Goal: Navigation & Orientation: Find specific page/section

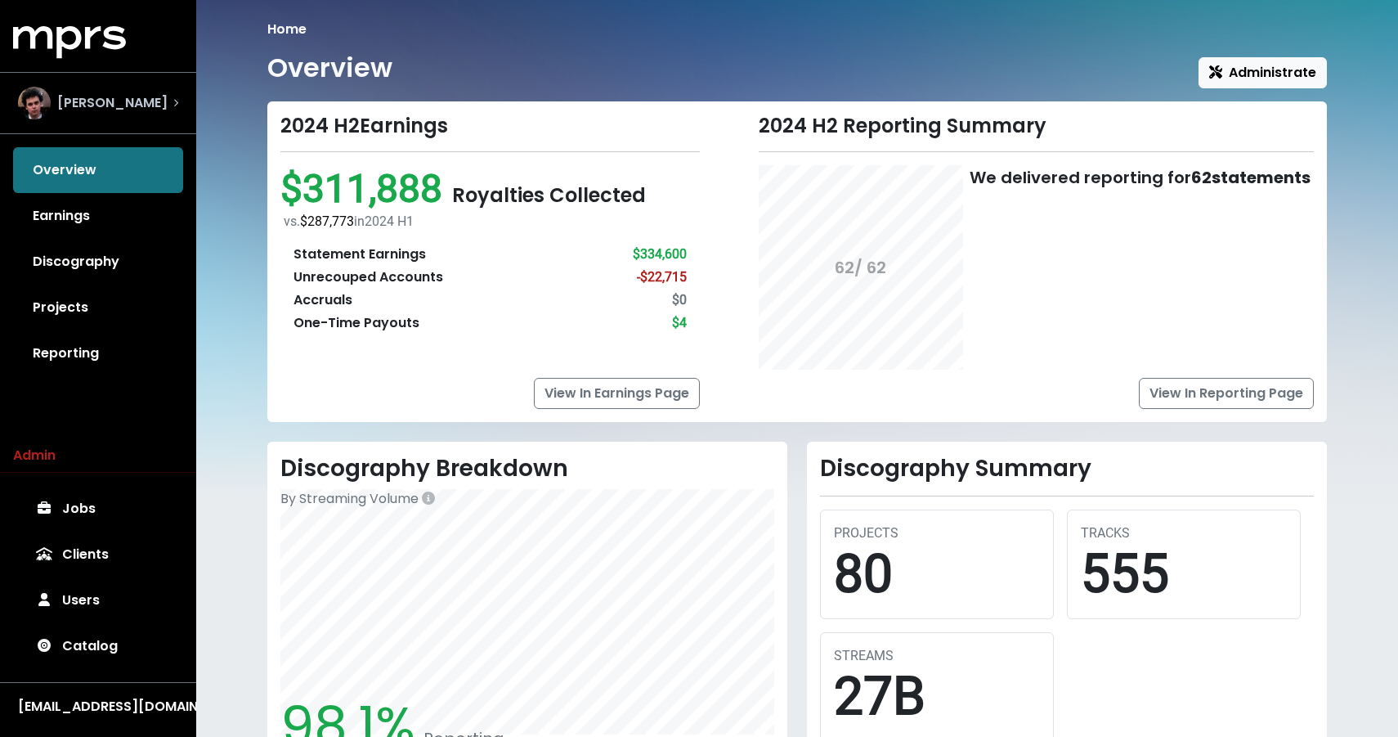
click at [113, 128] on div "[PERSON_NAME]" at bounding box center [98, 103] width 186 height 59
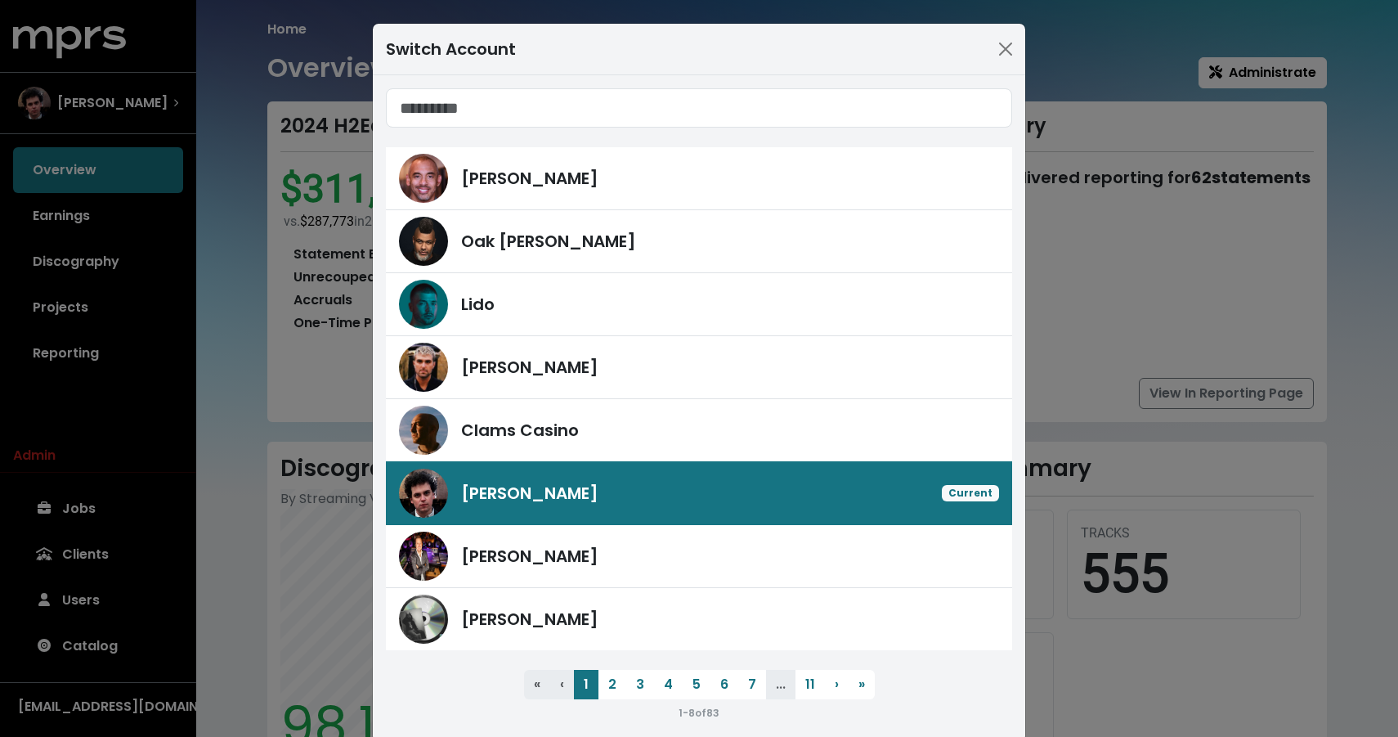
click at [118, 106] on div "Switch Account [PERSON_NAME] [PERSON_NAME] Lido [PERSON_NAME] Clams Casino [PER…" at bounding box center [699, 368] width 1398 height 737
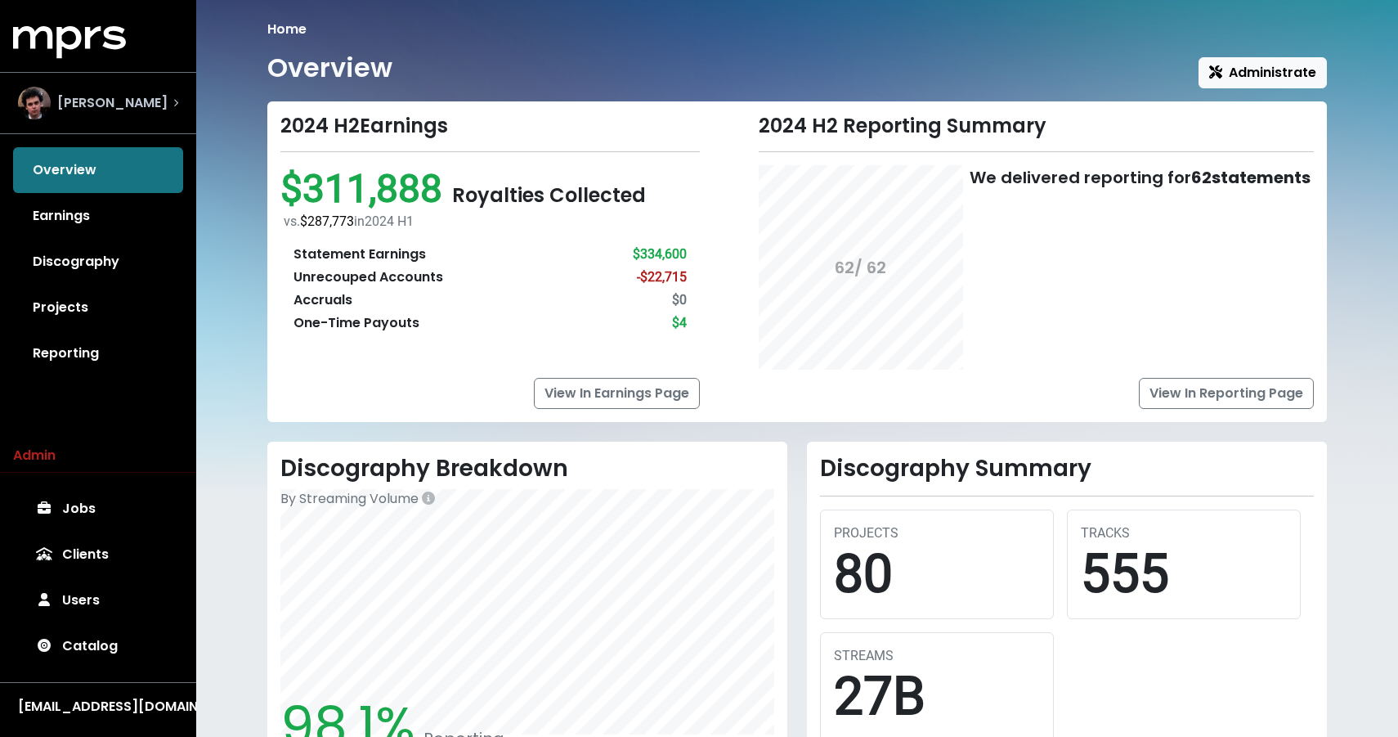
click at [118, 106] on span "[PERSON_NAME]" at bounding box center [112, 103] width 110 height 20
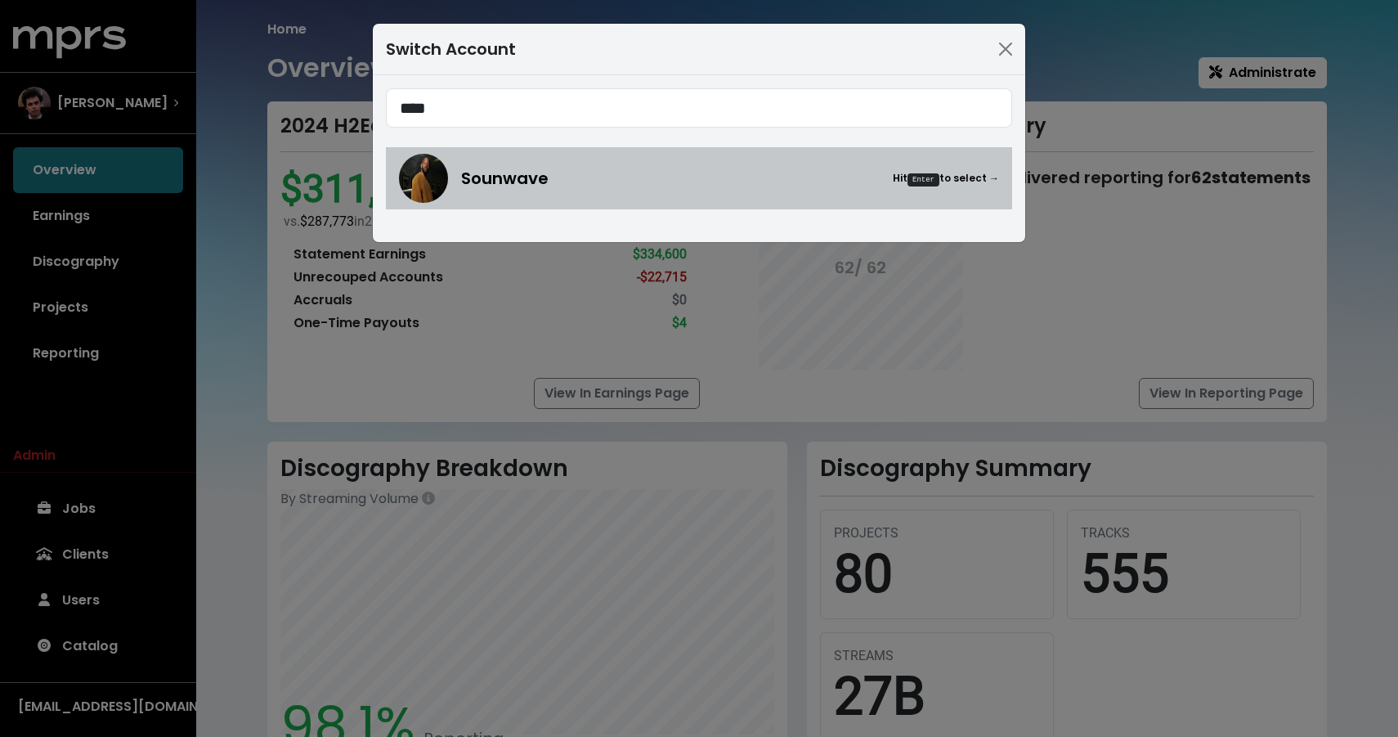
type input "****"
click at [432, 164] on img at bounding box center [423, 178] width 49 height 49
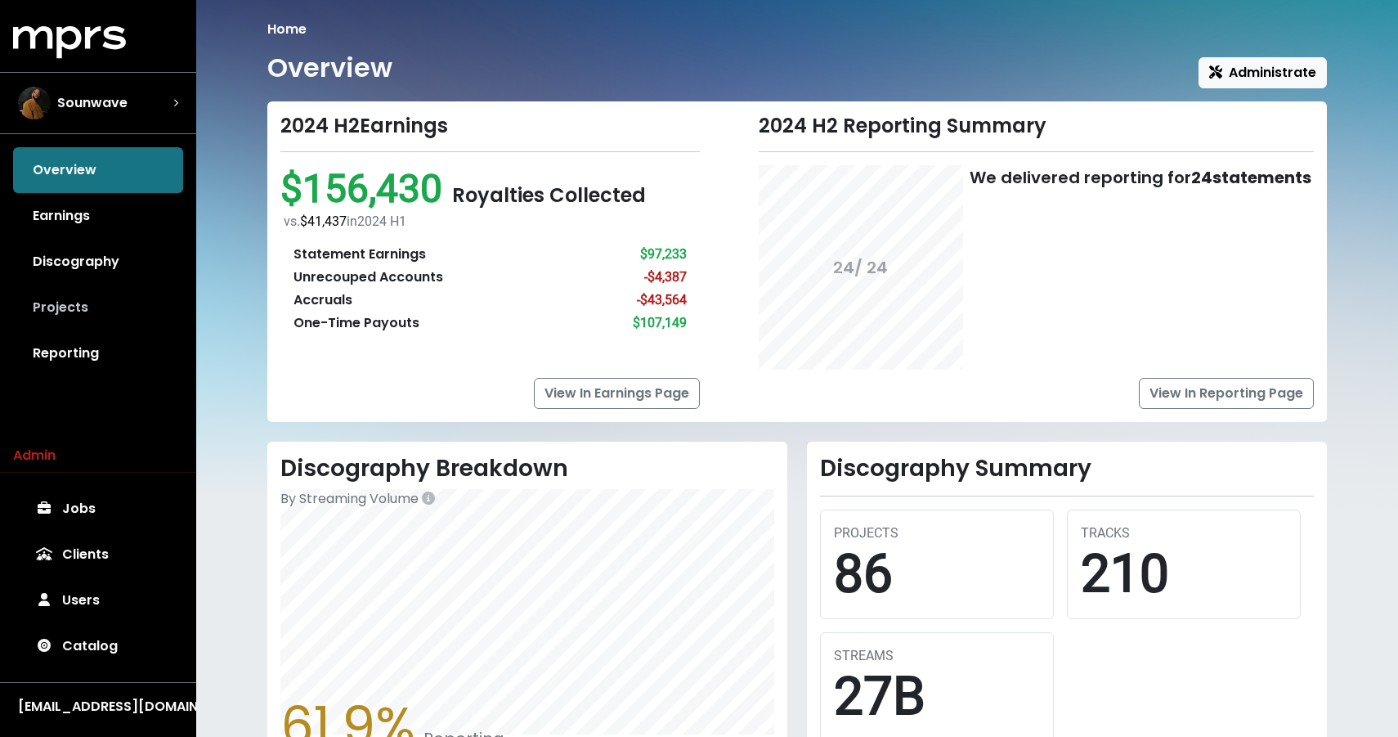
click at [79, 307] on link "Projects" at bounding box center [98, 308] width 170 height 46
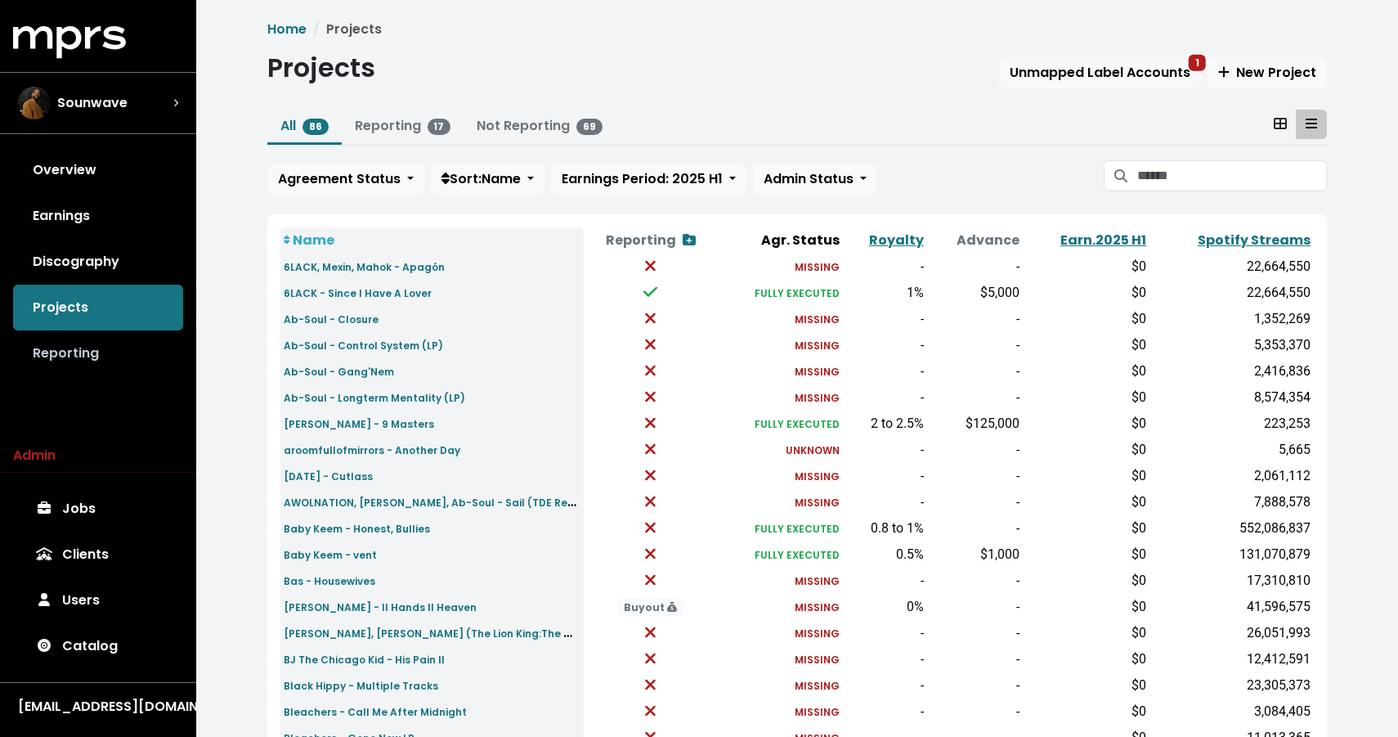
click at [46, 362] on link "Reporting" at bounding box center [98, 353] width 170 height 46
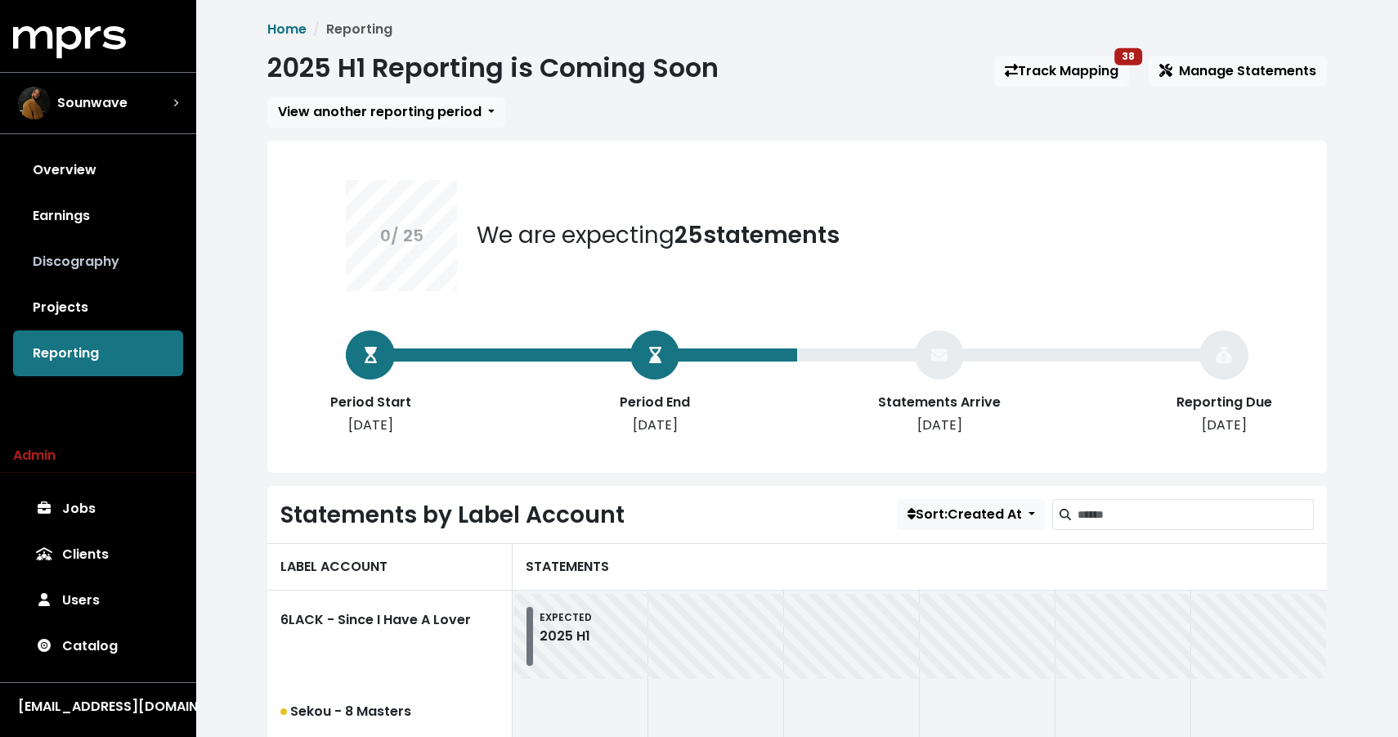
click at [52, 280] on link "Discography" at bounding box center [98, 262] width 170 height 46
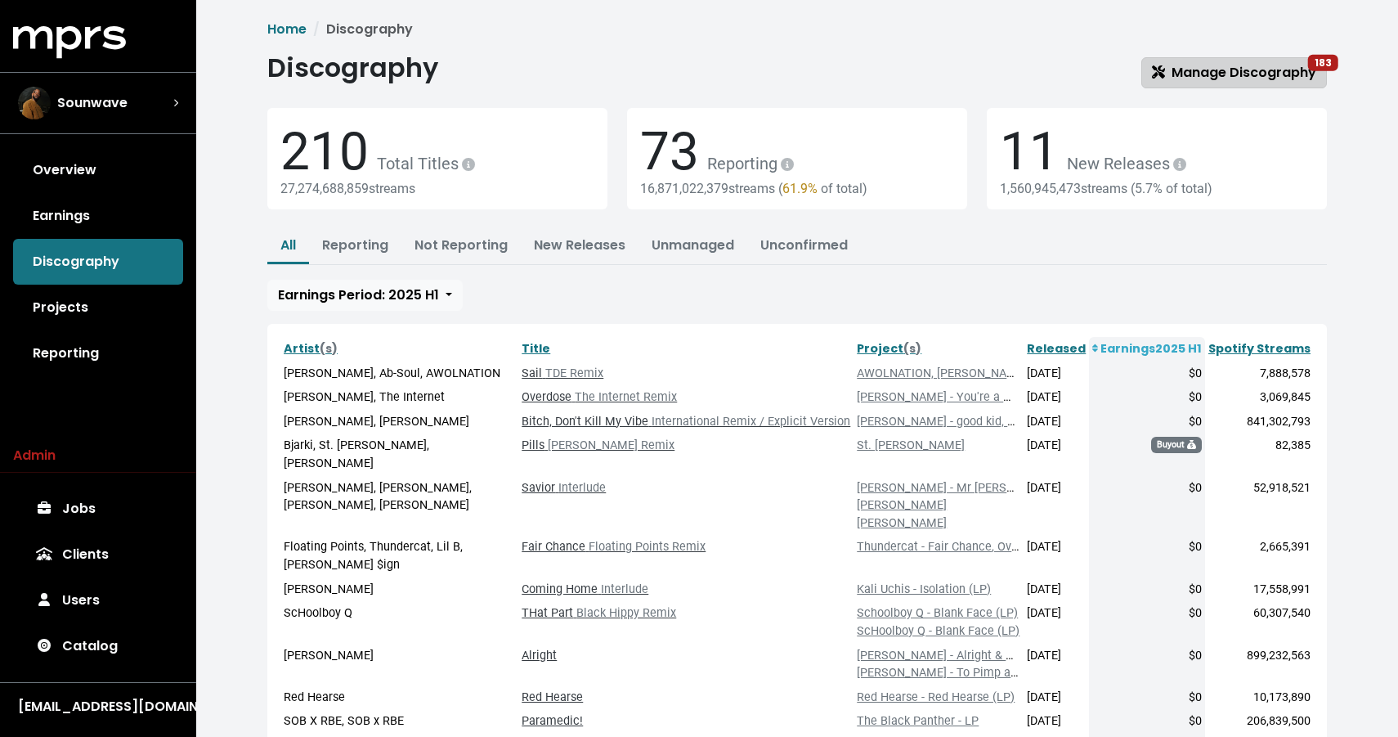
click at [1229, 77] on span "Manage Discography 183" at bounding box center [1234, 72] width 164 height 19
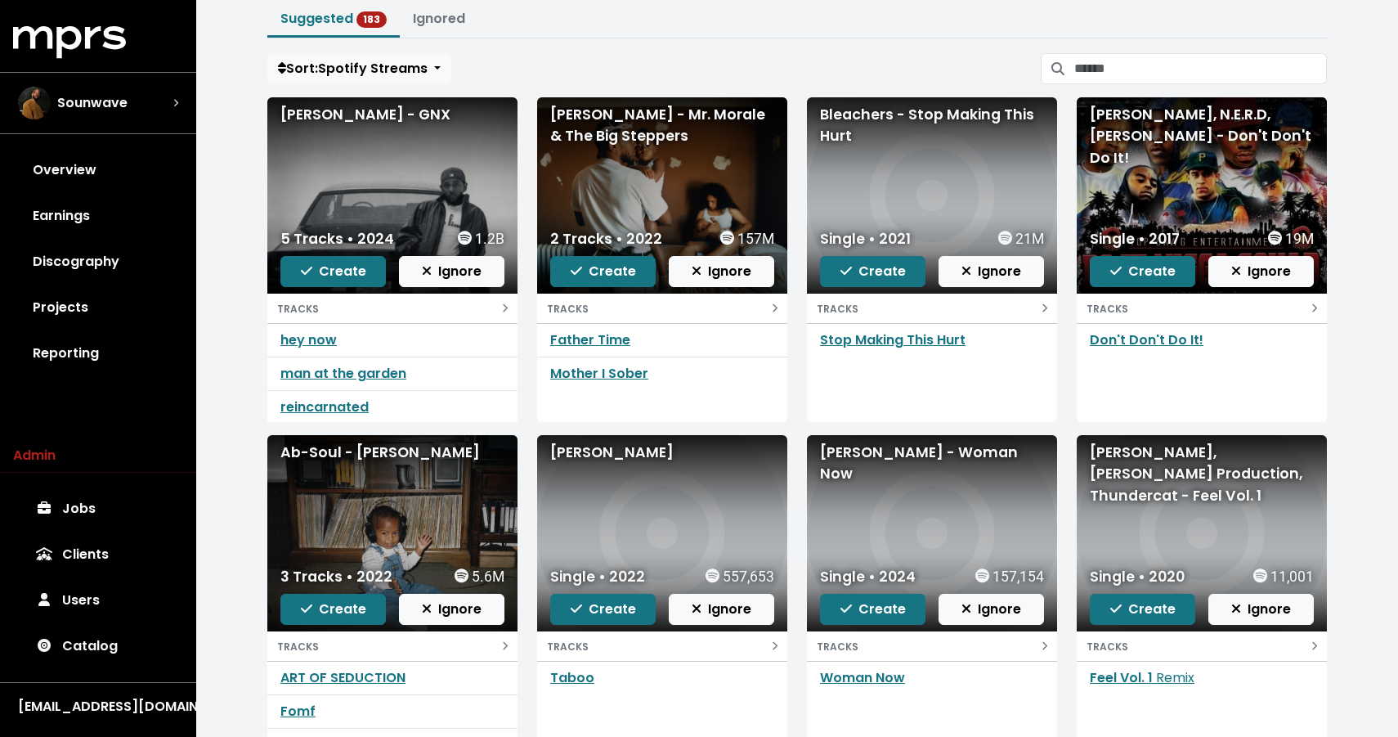
scroll to position [105, 0]
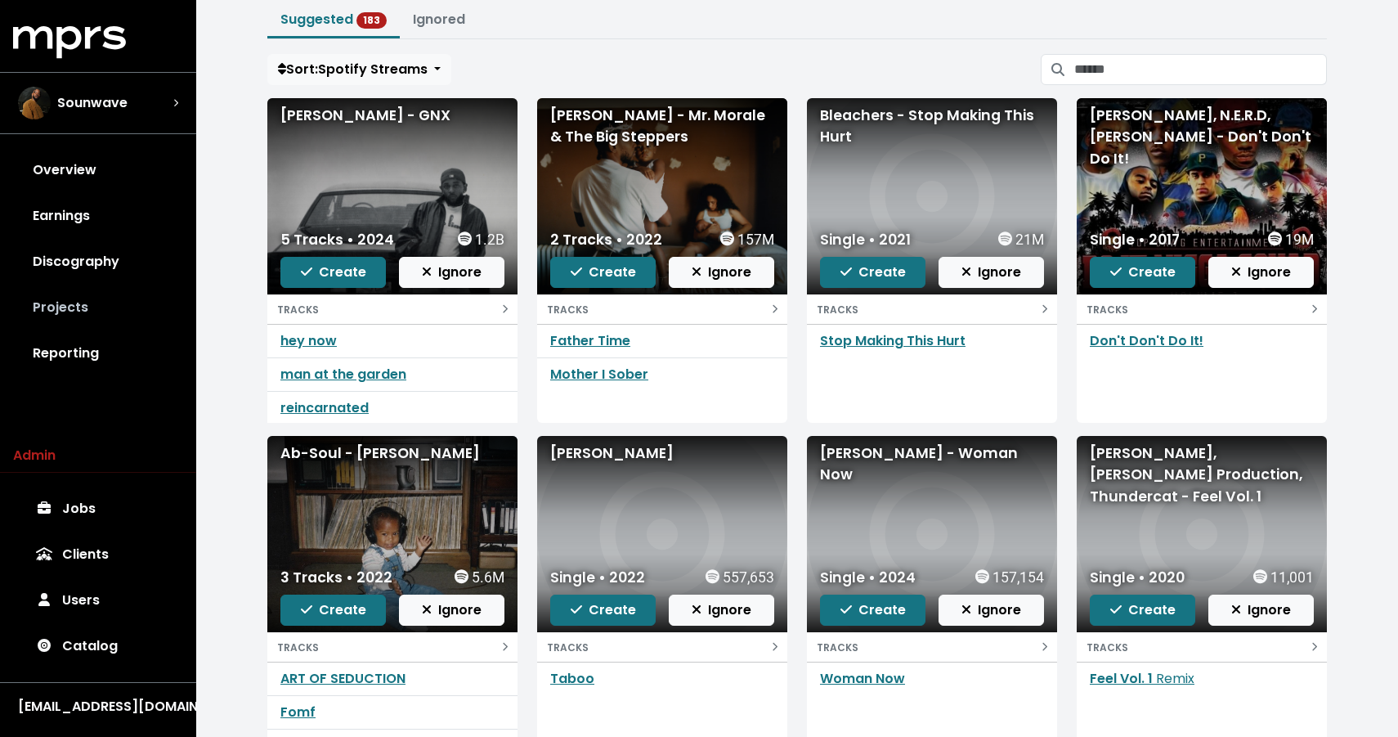
click at [63, 298] on link "Projects" at bounding box center [98, 308] width 170 height 46
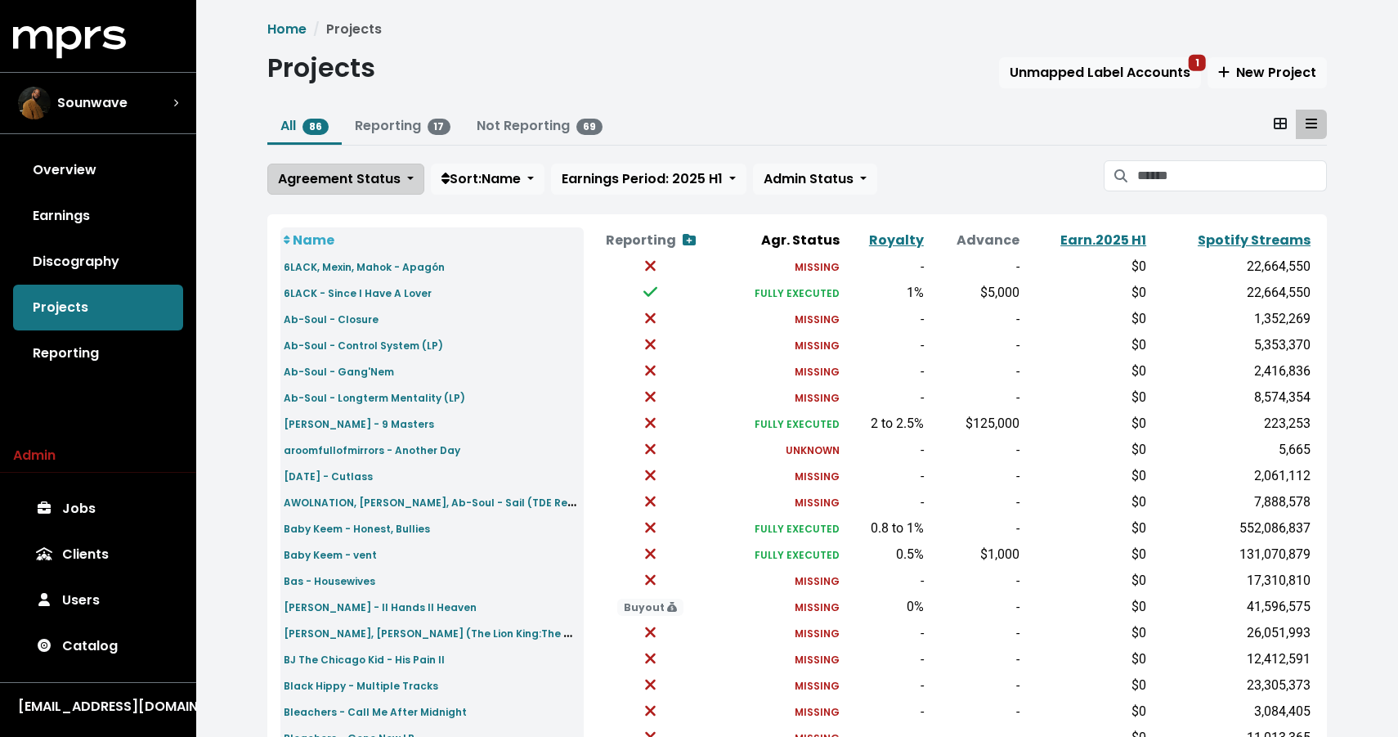
click at [289, 171] on span "Agreement Status" at bounding box center [339, 178] width 123 height 19
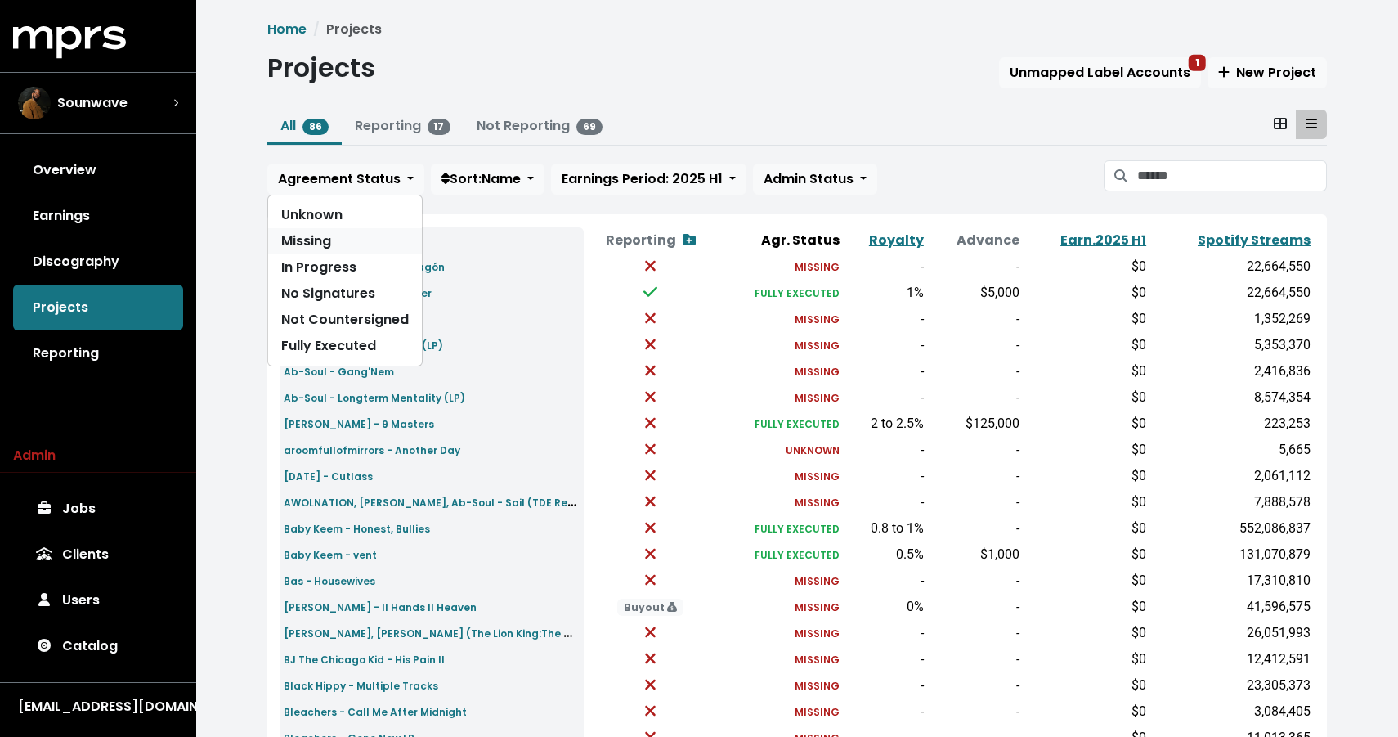
click at [297, 240] on link "Missing" at bounding box center [345, 241] width 154 height 26
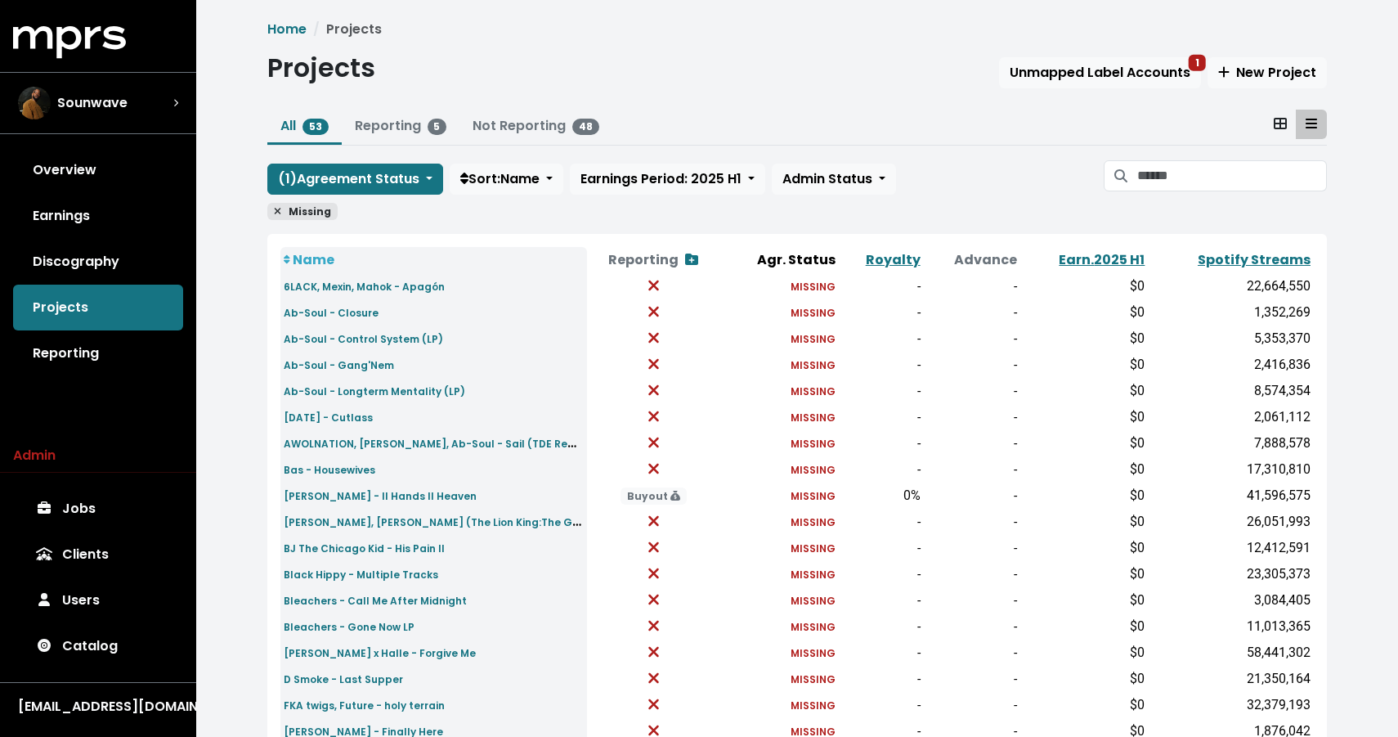
scroll to position [504, 0]
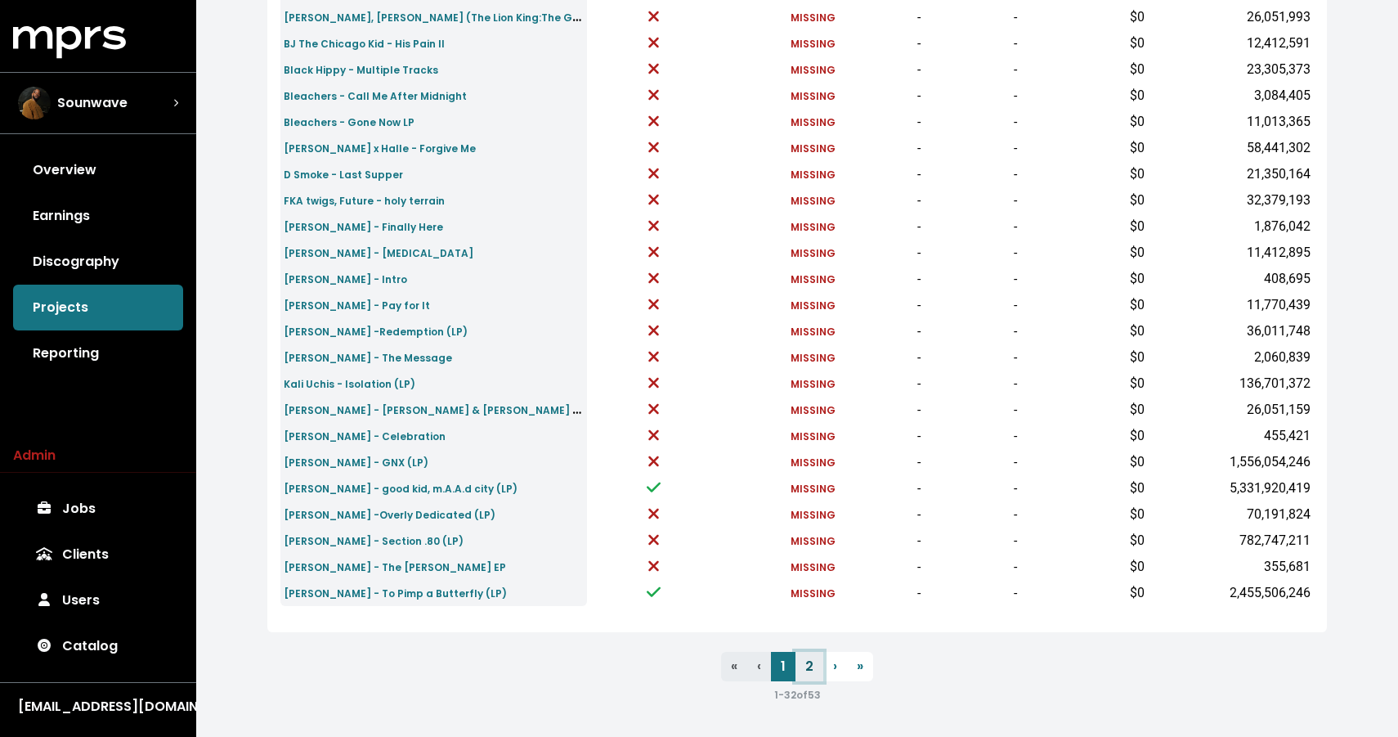
click at [809, 665] on link "2" at bounding box center [809, 666] width 28 height 29
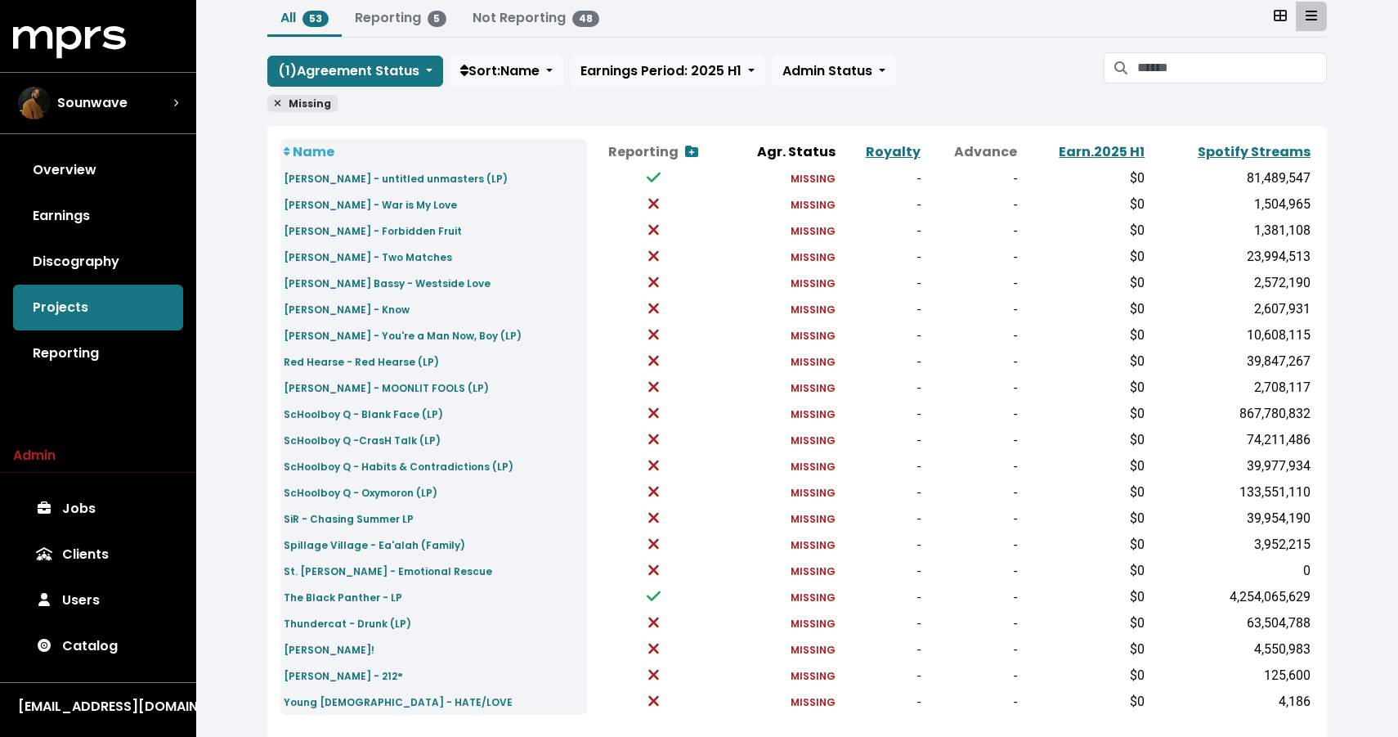
scroll to position [105, 0]
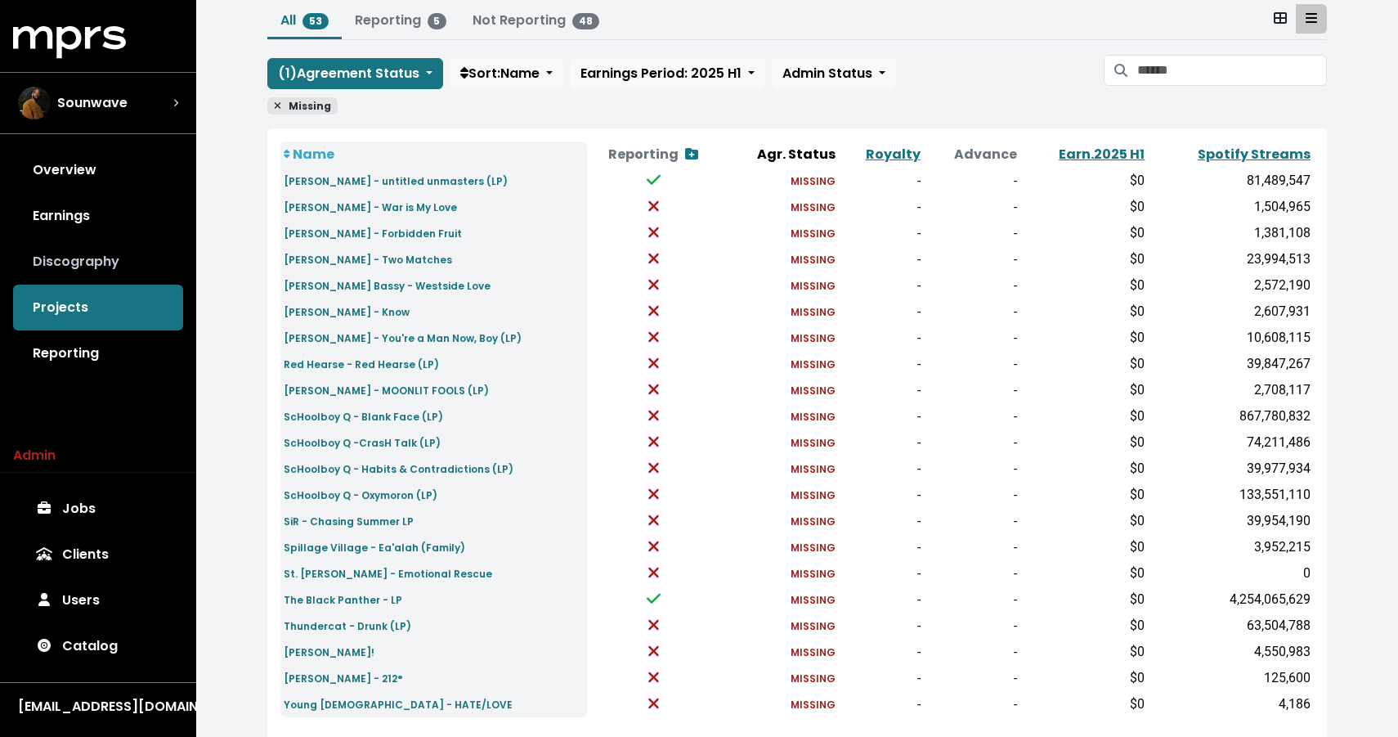
click at [120, 254] on link "Discography" at bounding box center [98, 262] width 170 height 46
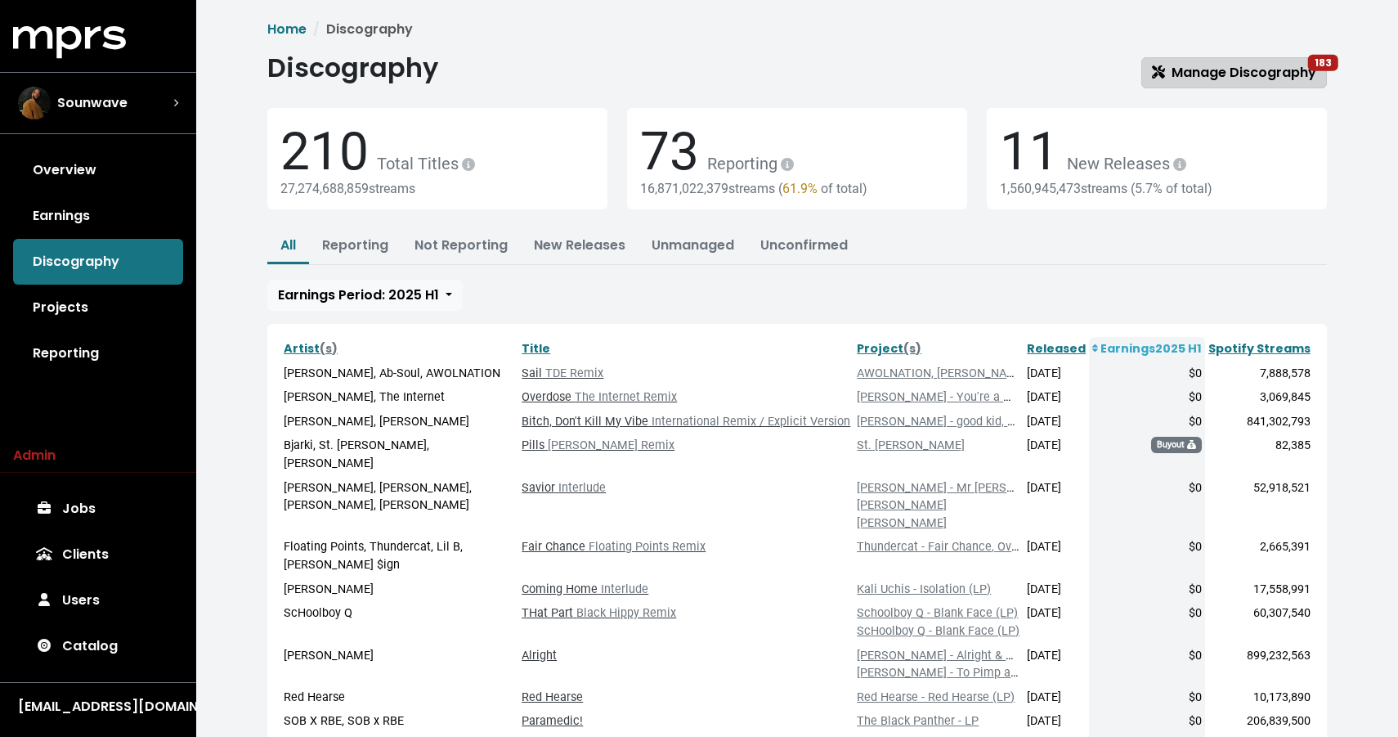
click at [1242, 70] on span "Manage Discography 183" at bounding box center [1234, 72] width 164 height 19
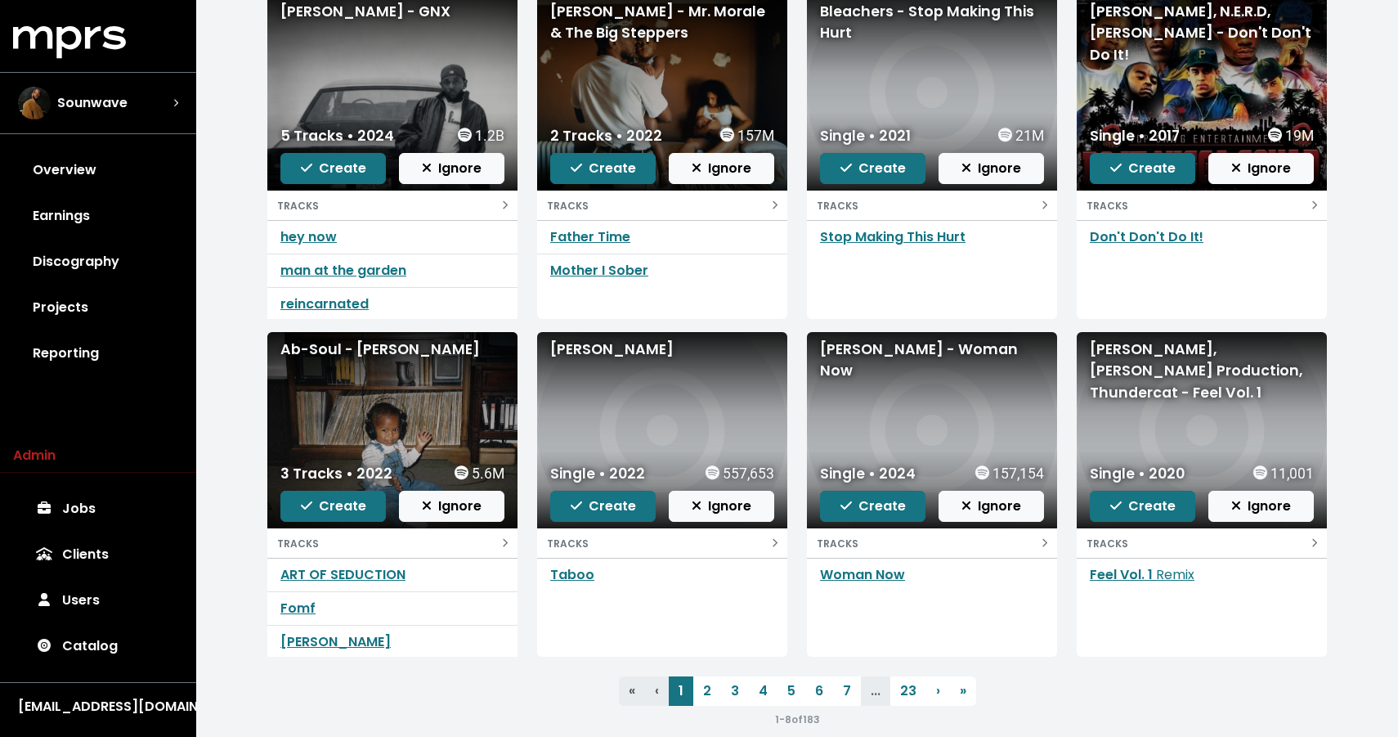
scroll to position [232, 0]
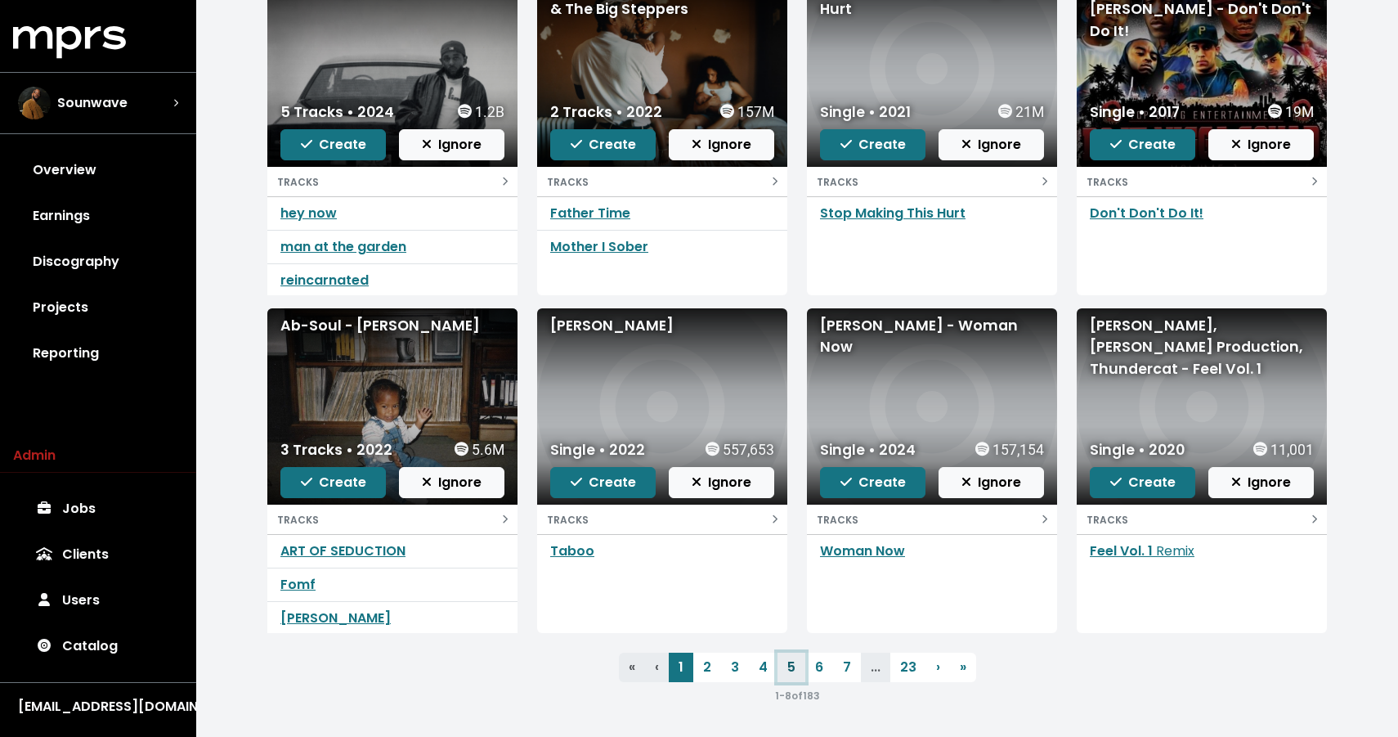
click at [788, 665] on link "5" at bounding box center [792, 666] width 28 height 29
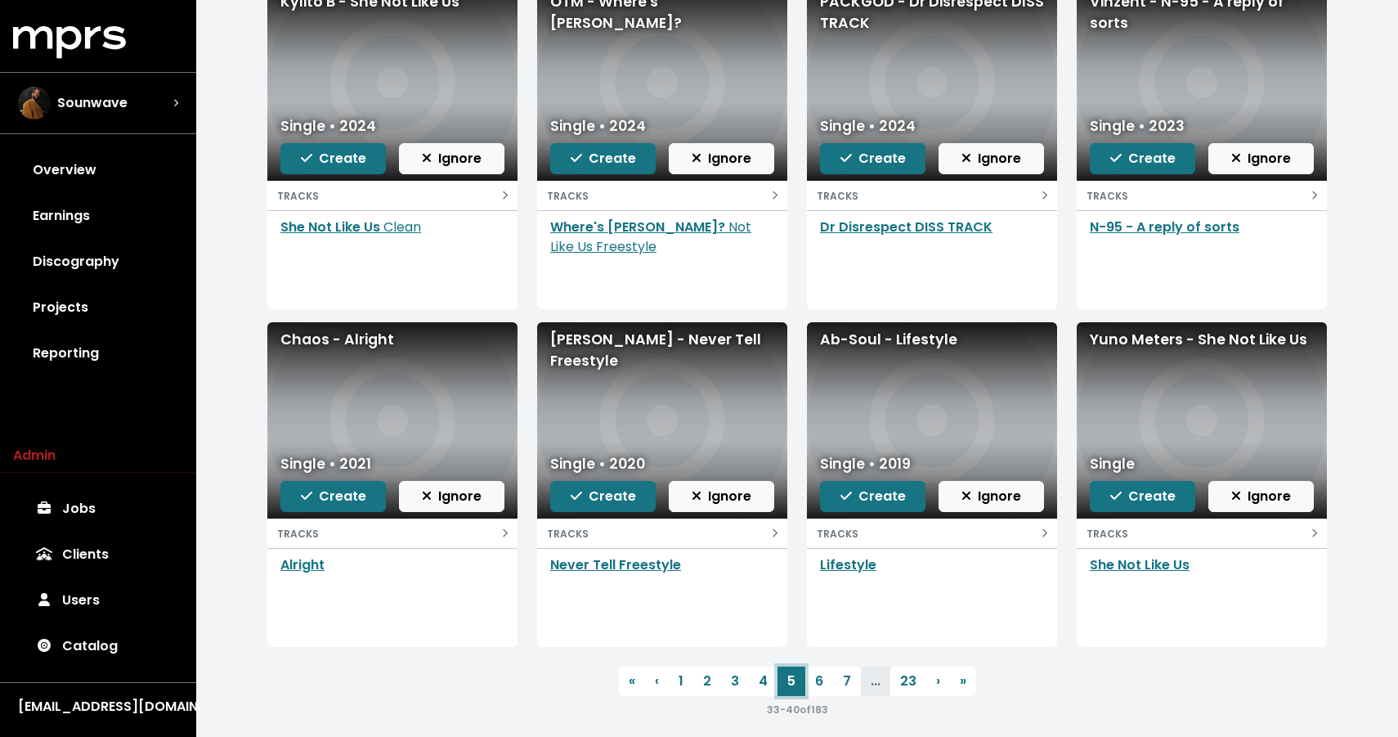
scroll to position [232, 0]
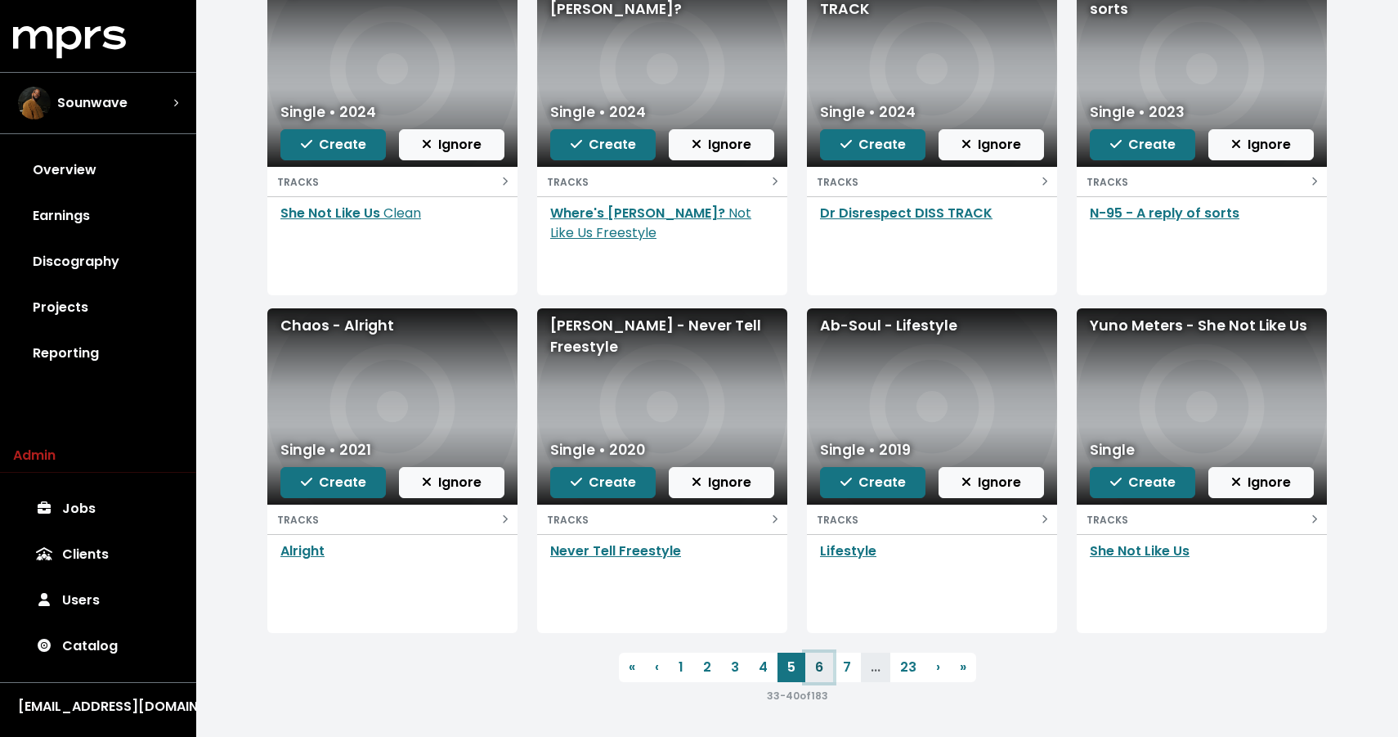
click at [810, 673] on link "6" at bounding box center [819, 666] width 28 height 29
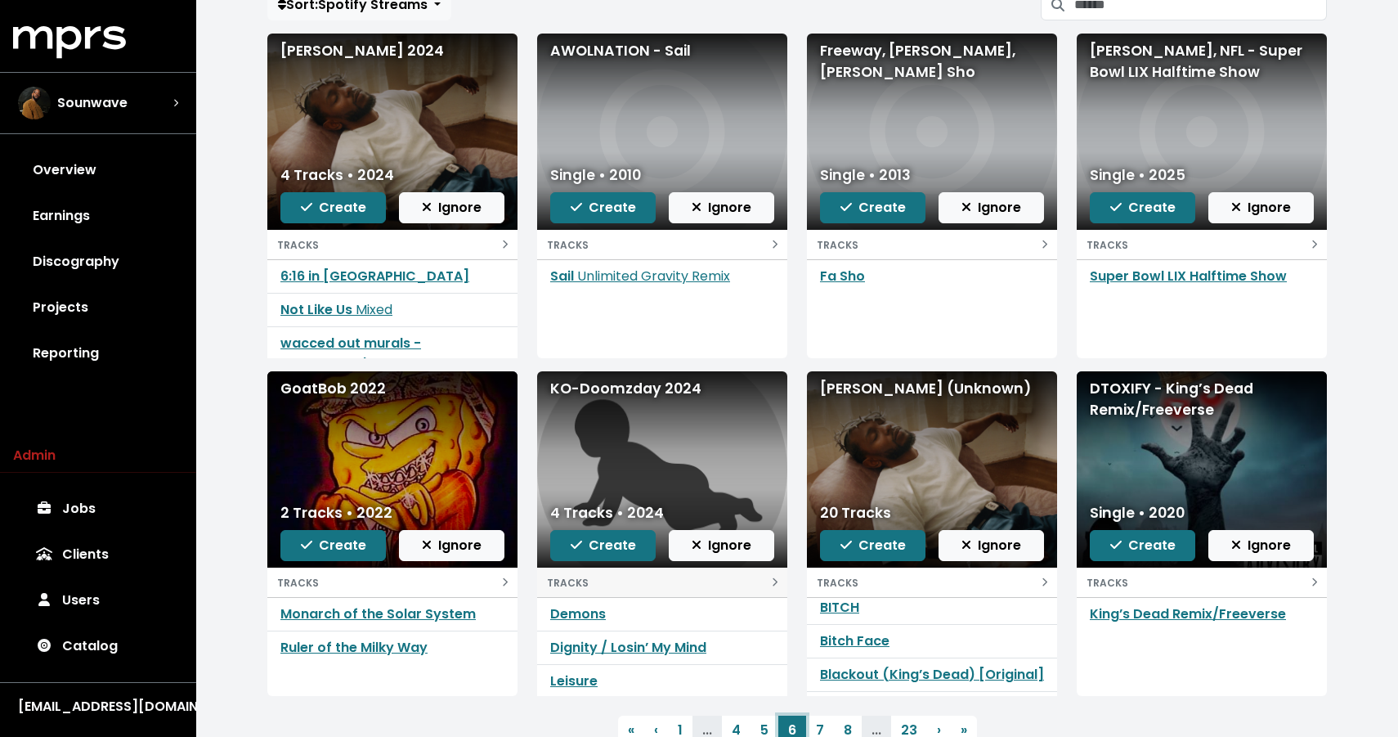
scroll to position [232, 0]
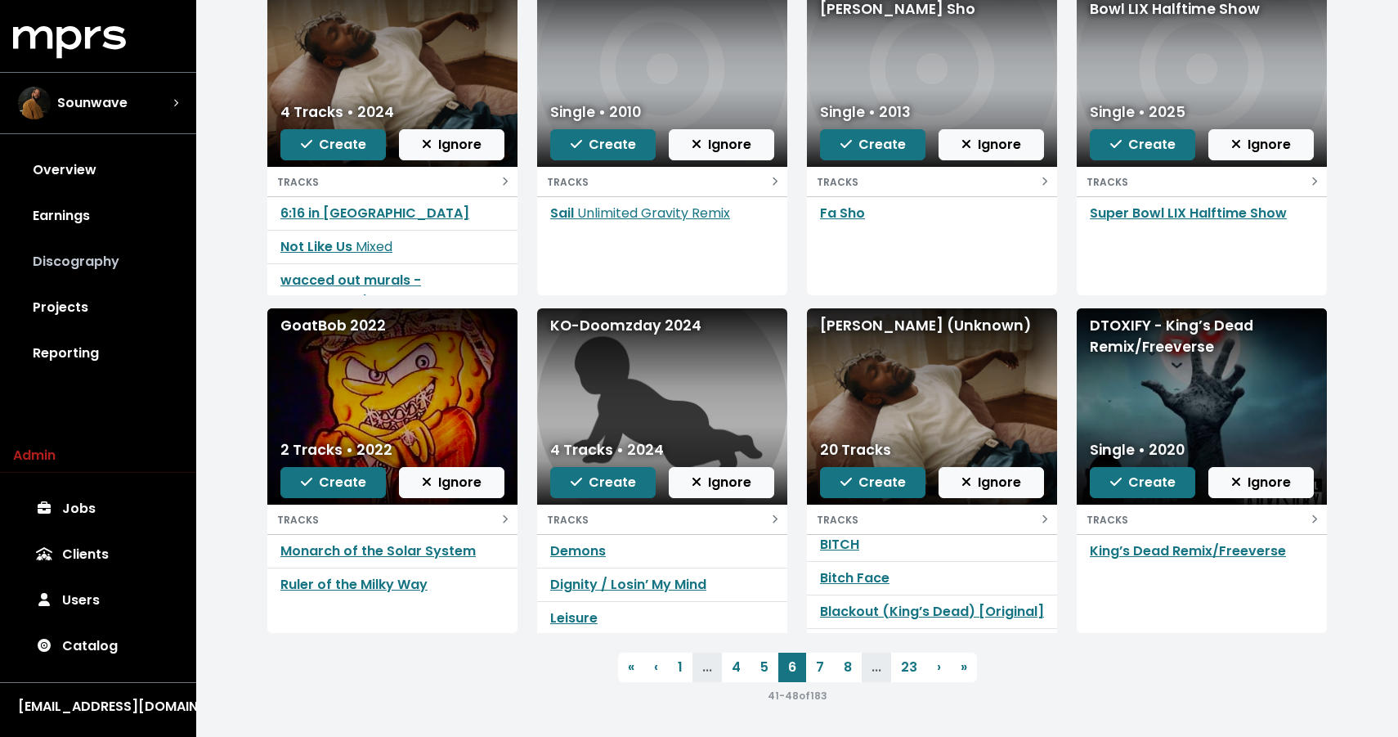
click at [65, 269] on link "Discography" at bounding box center [98, 262] width 170 height 46
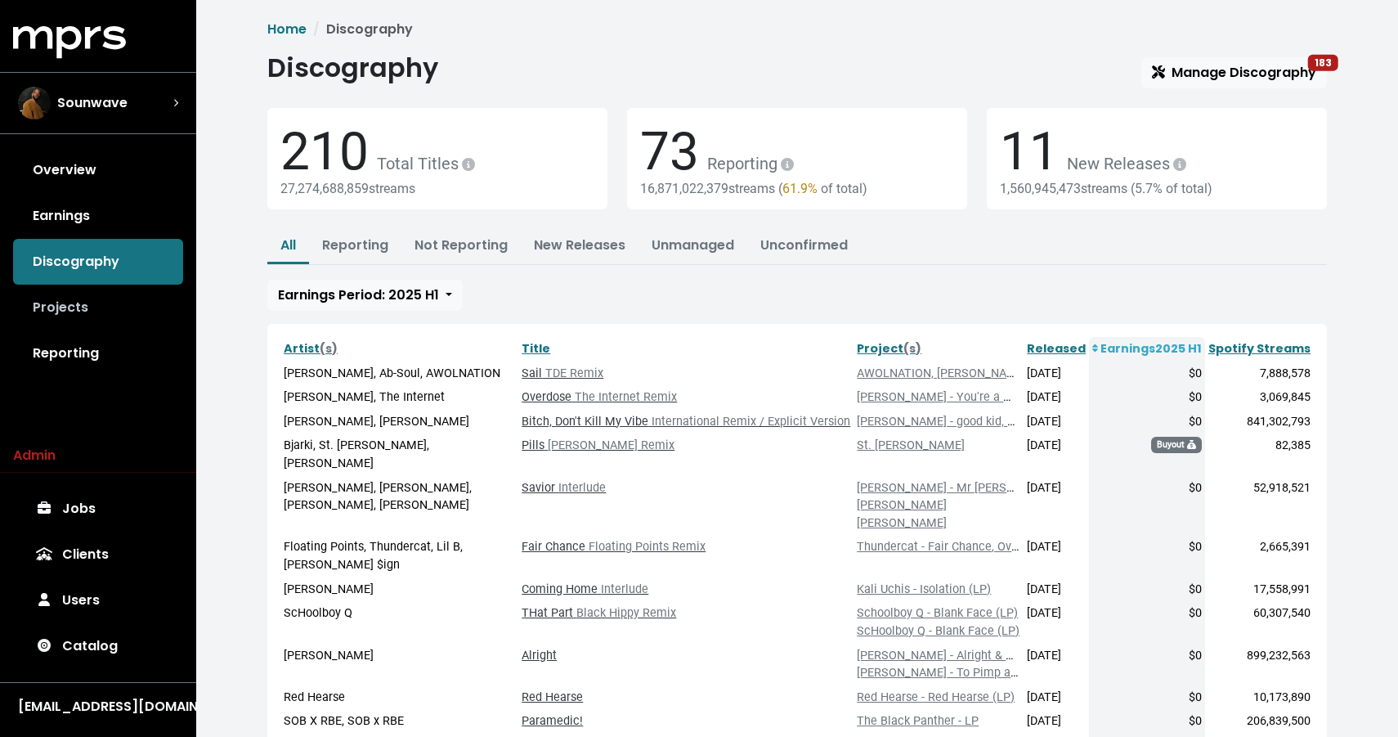
click at [65, 308] on link "Projects" at bounding box center [98, 308] width 170 height 46
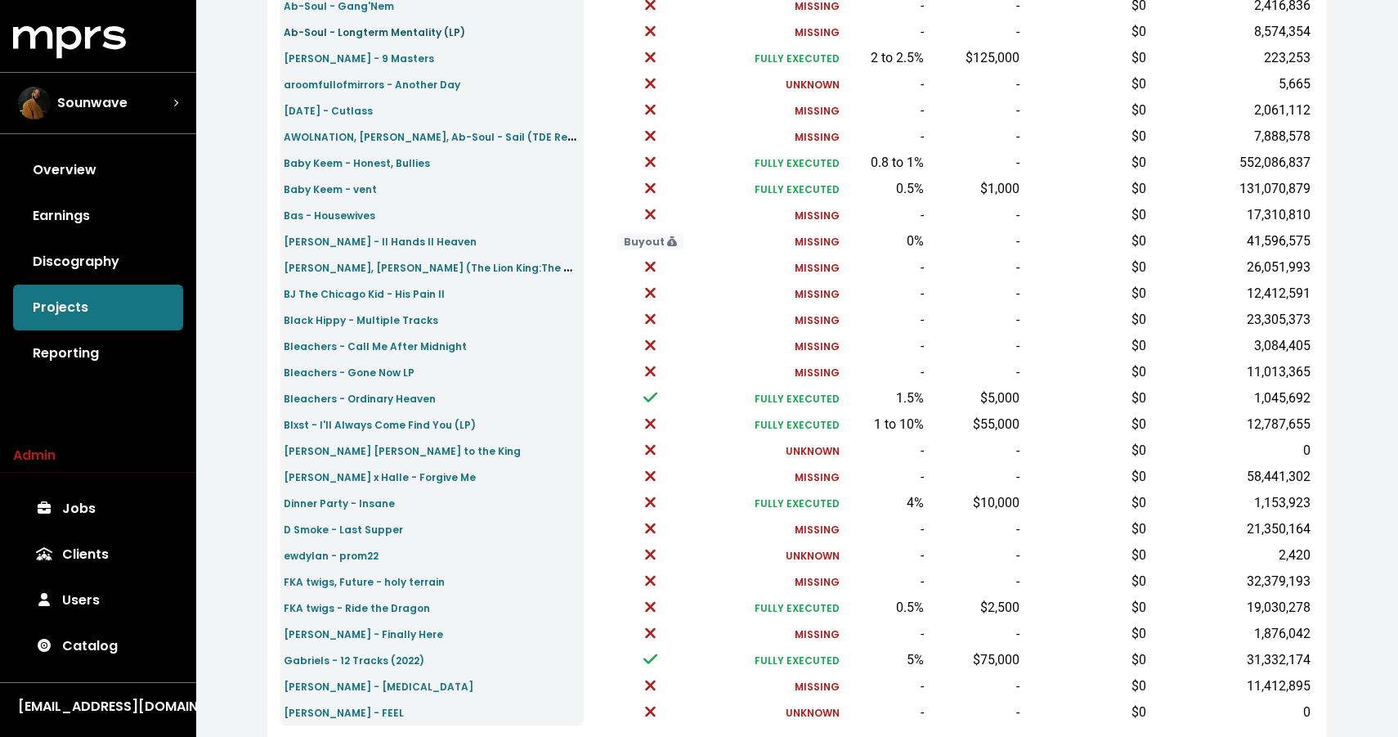
scroll to position [485, 0]
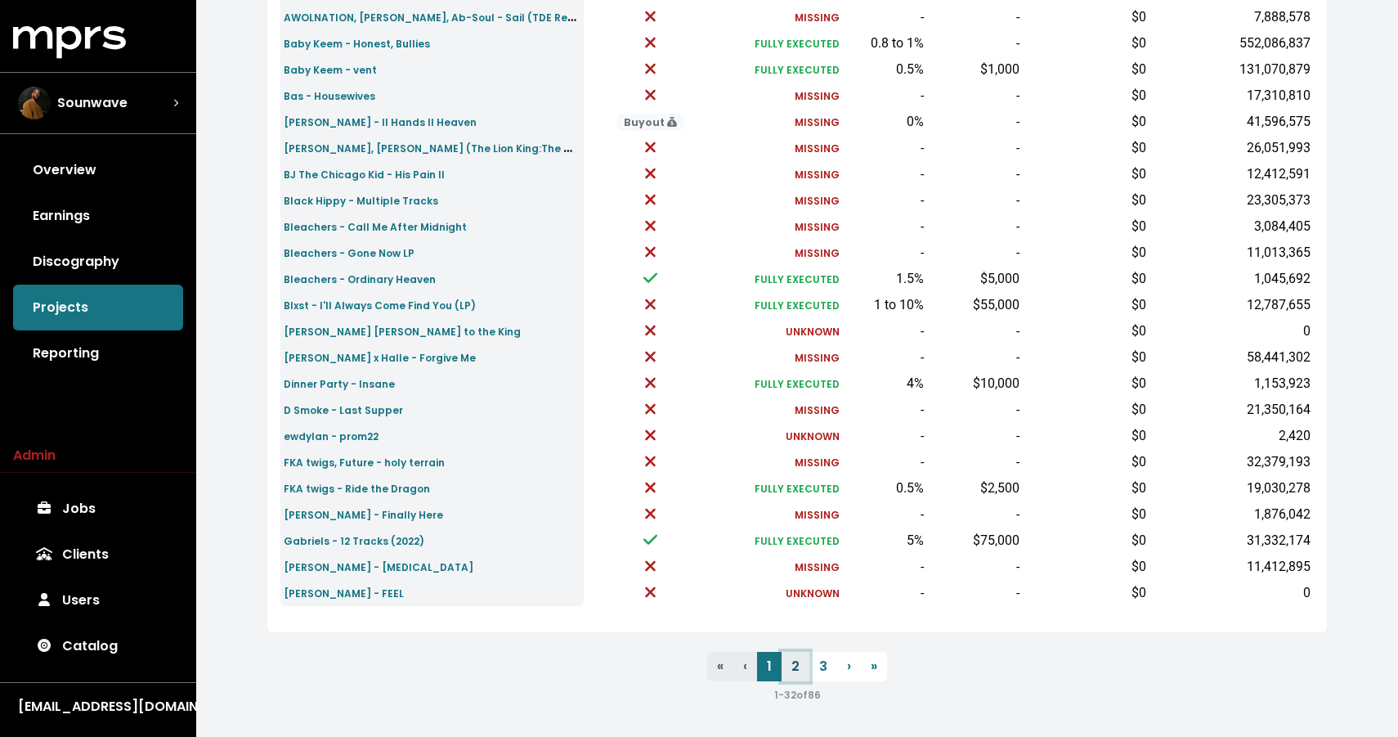
click at [793, 664] on link "2" at bounding box center [796, 666] width 28 height 29
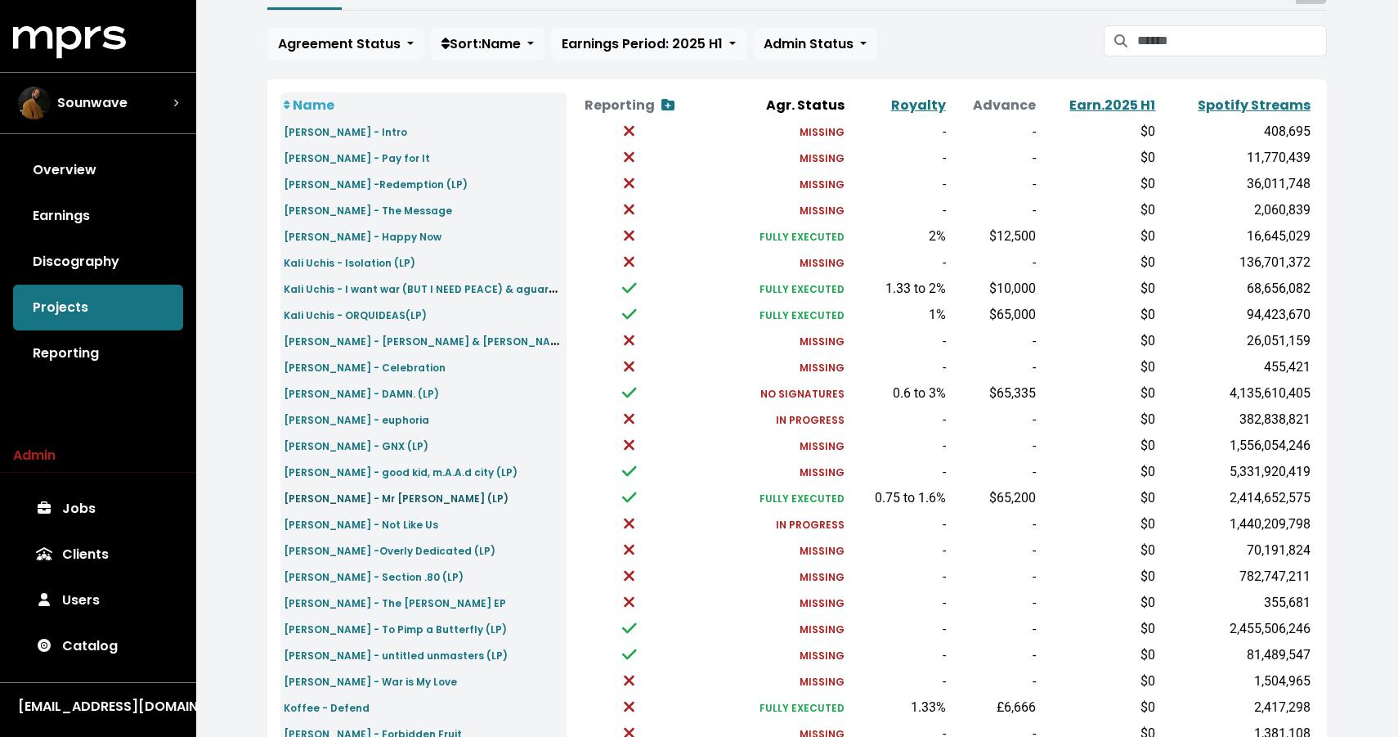
scroll to position [144, 0]
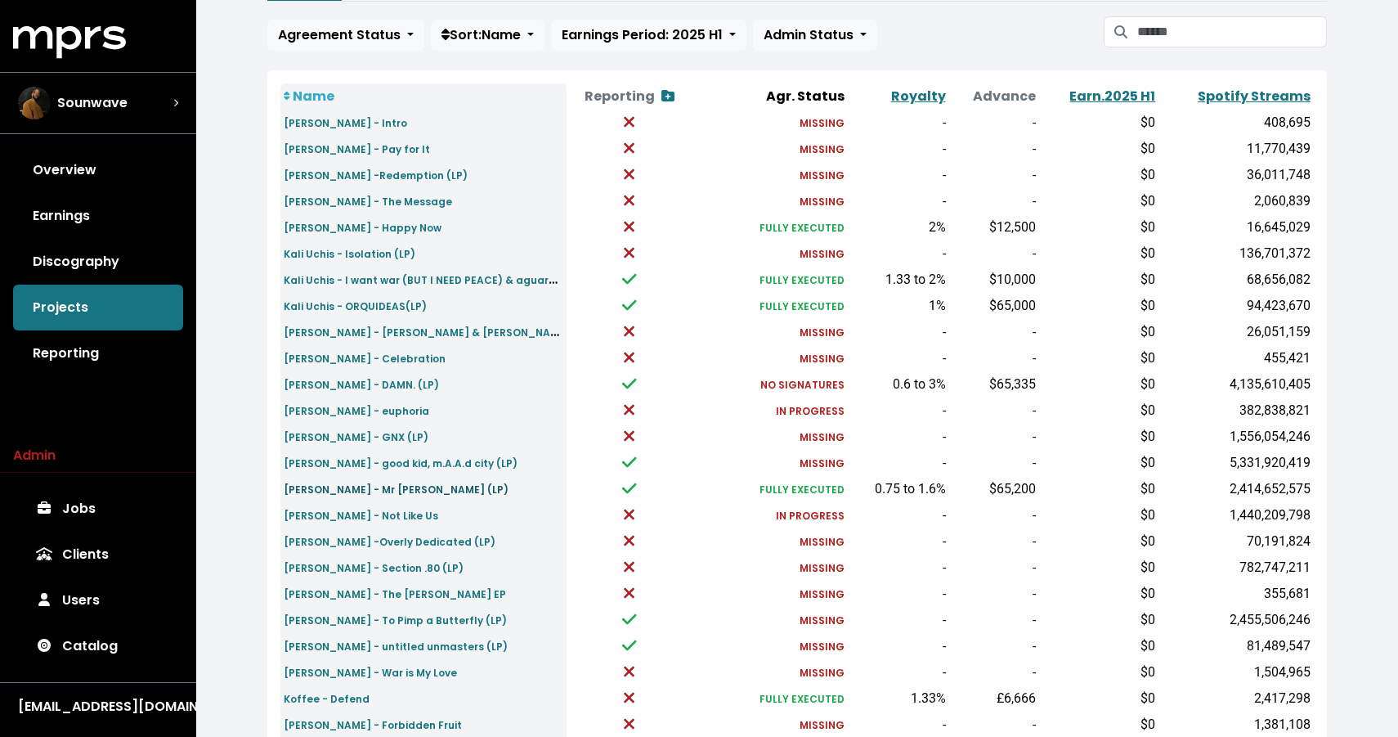
click at [360, 488] on small "[PERSON_NAME] - Mr [PERSON_NAME] (LP)" at bounding box center [396, 489] width 225 height 14
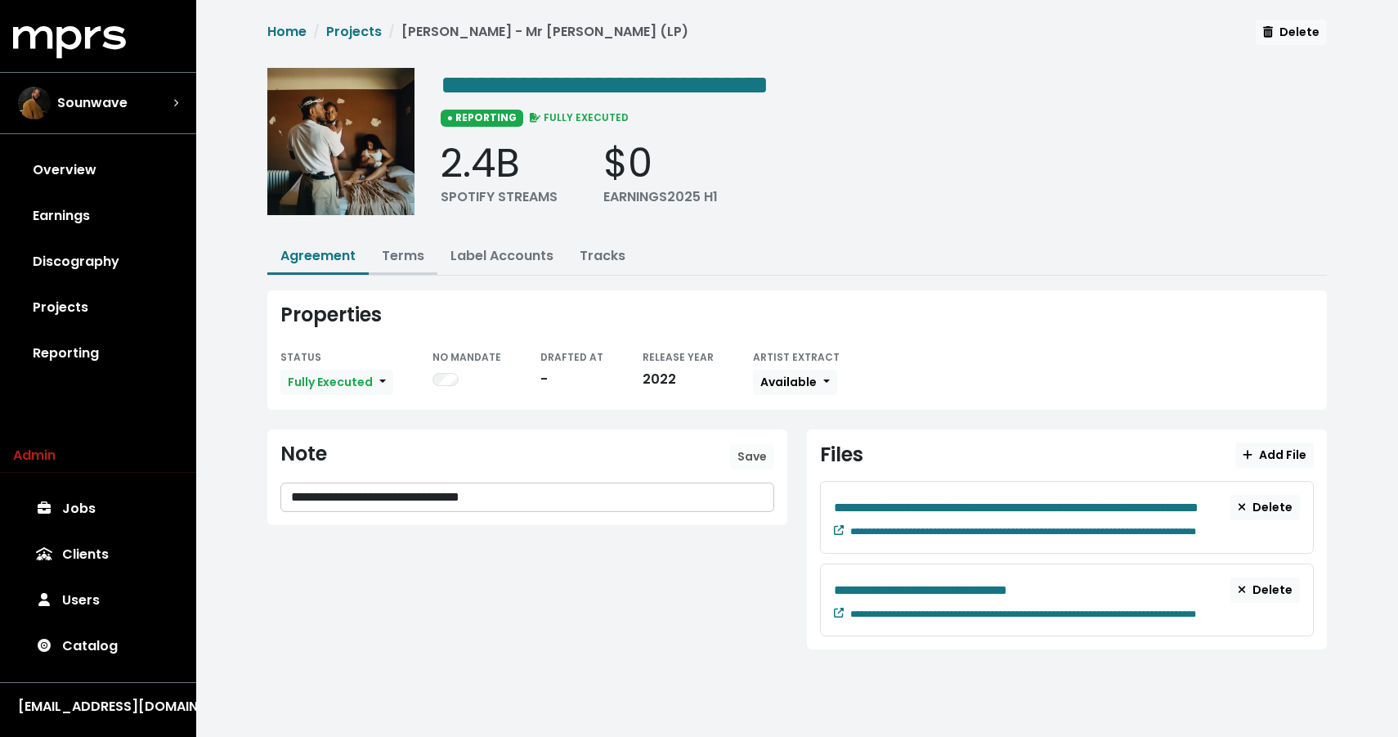
click at [398, 255] on link "Terms" at bounding box center [403, 255] width 43 height 19
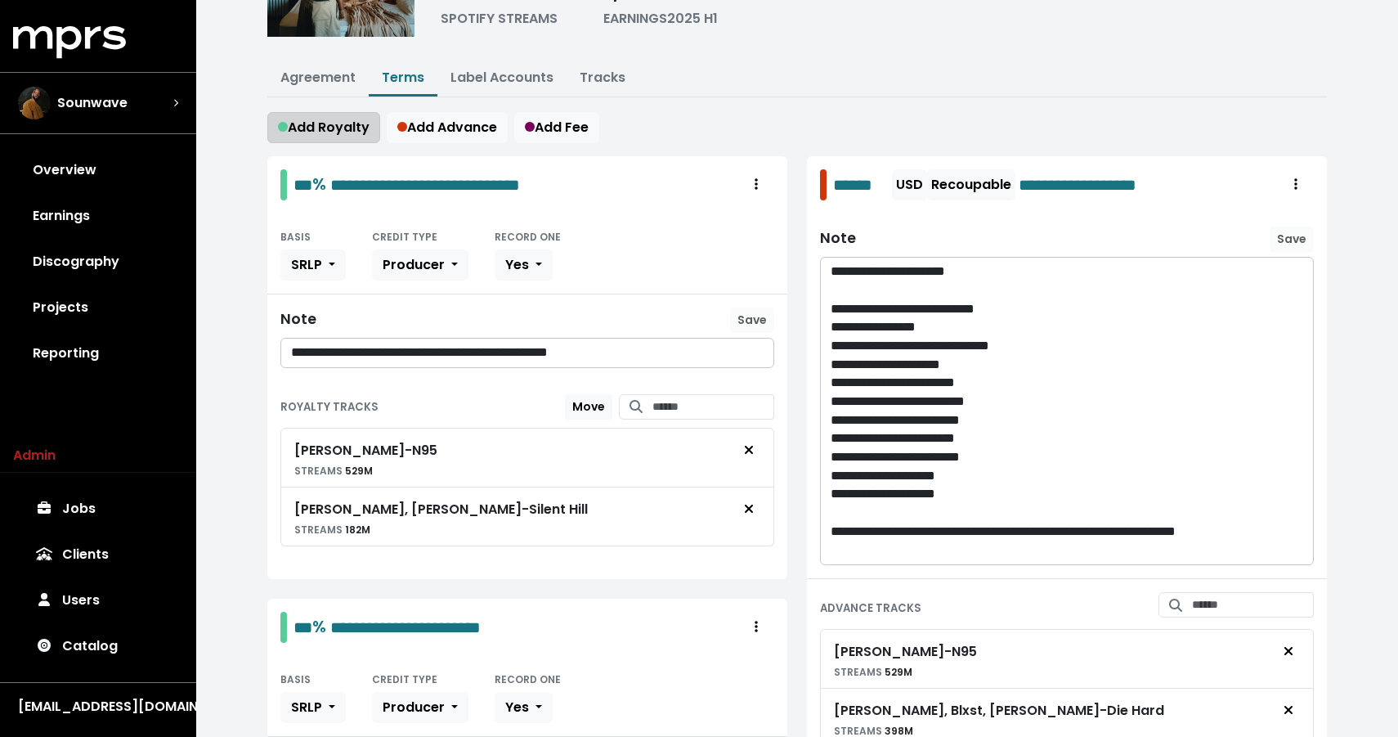
scroll to position [275, 0]
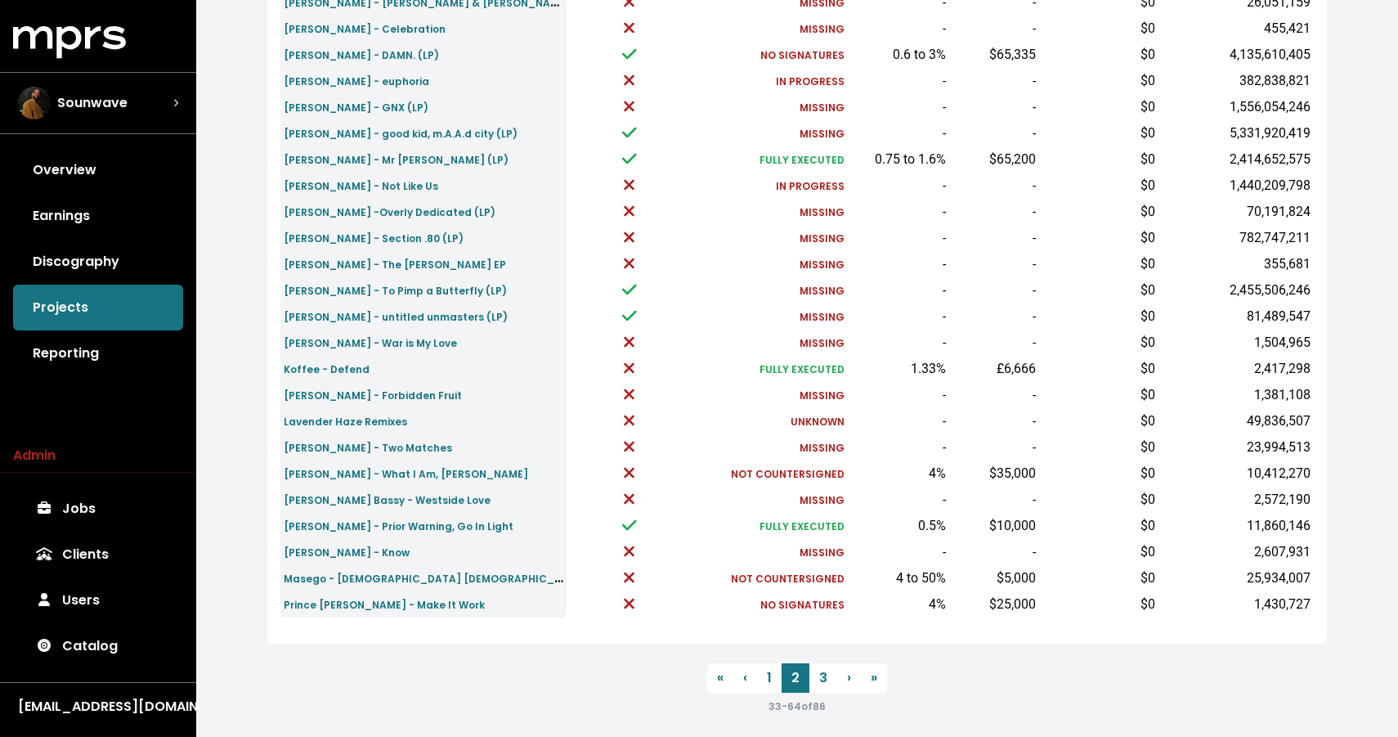
scroll to position [485, 0]
